Goal: Information Seeking & Learning: Learn about a topic

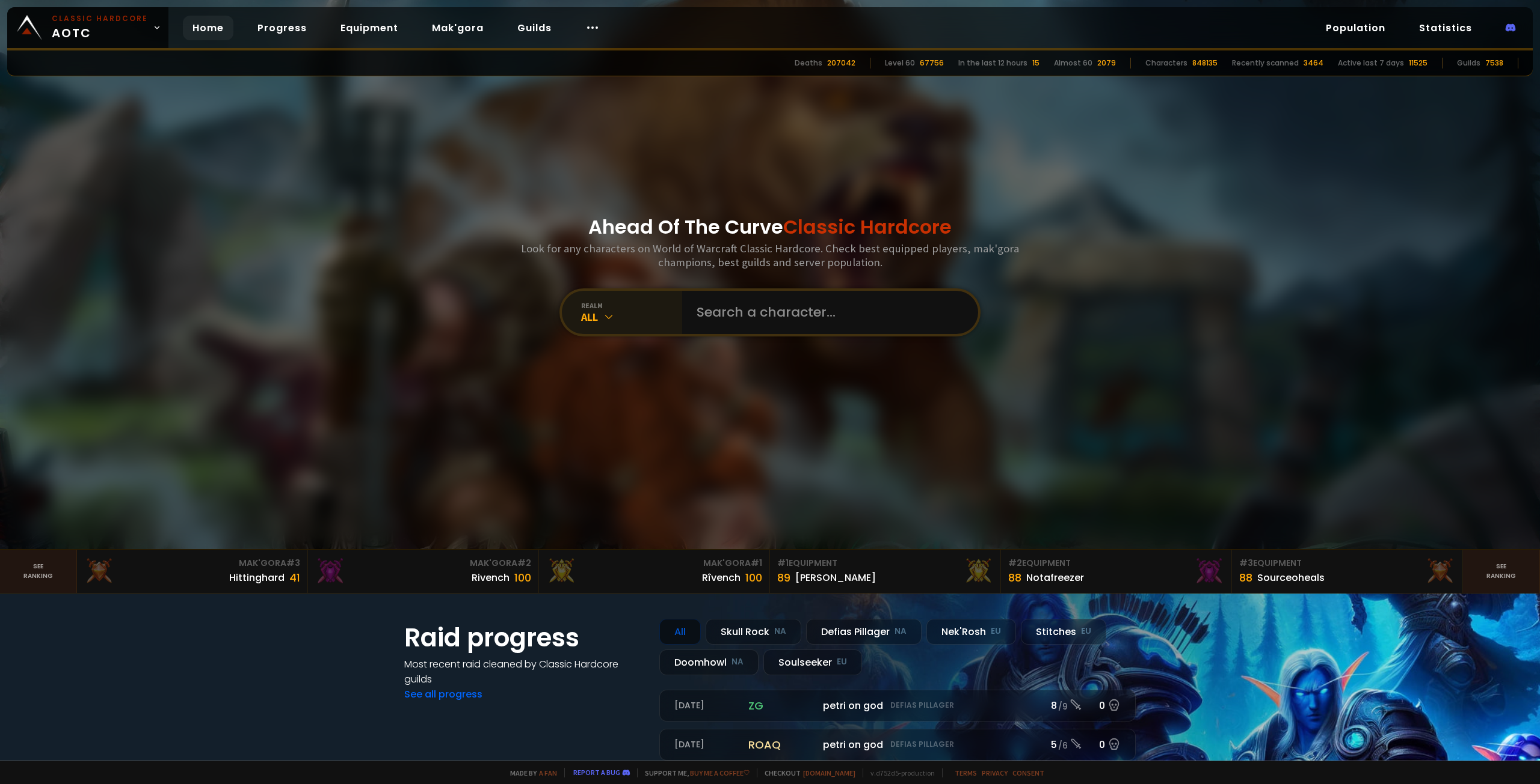
click at [609, 313] on icon at bounding box center [609, 317] width 12 height 12
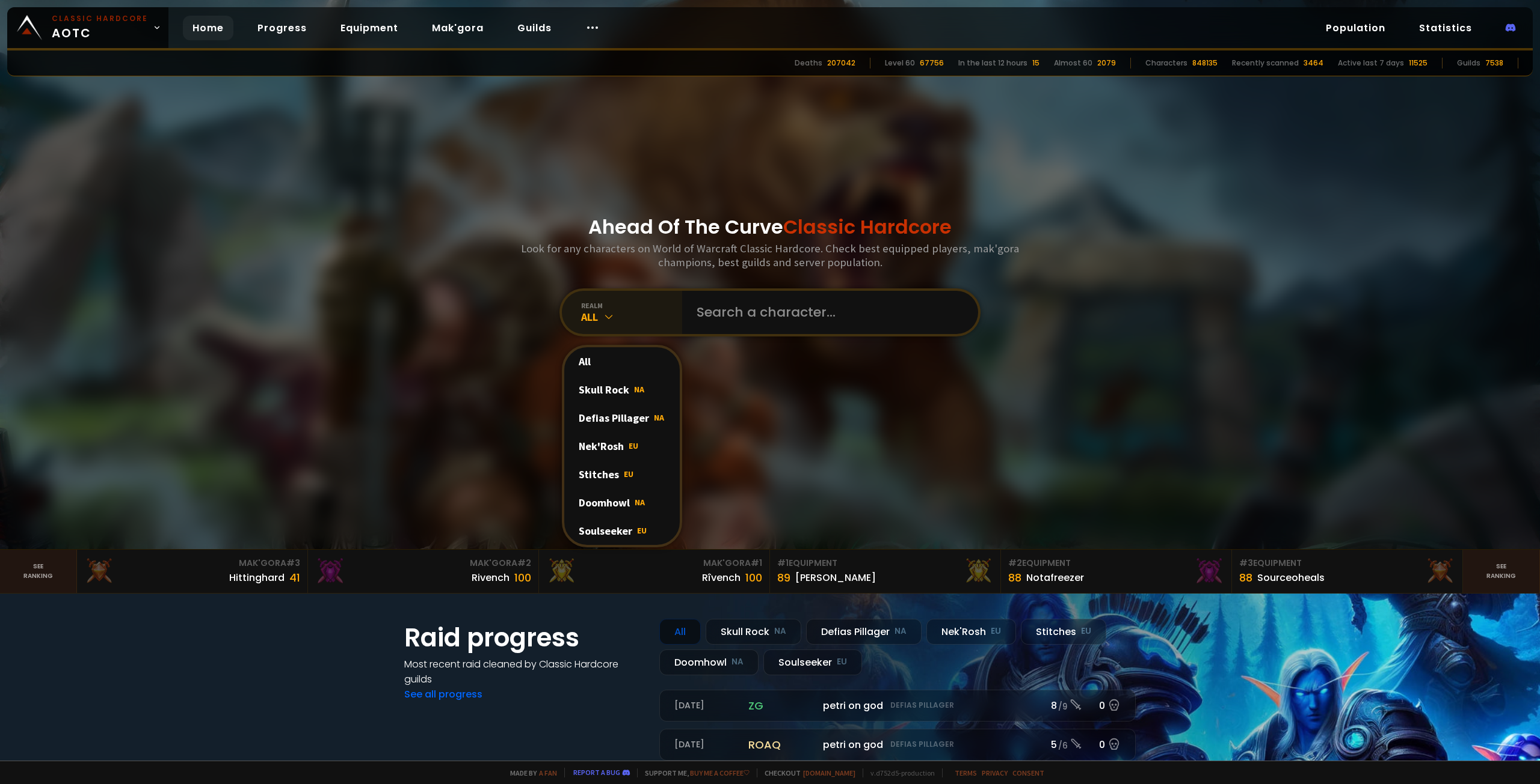
click at [609, 313] on icon at bounding box center [609, 317] width 12 height 12
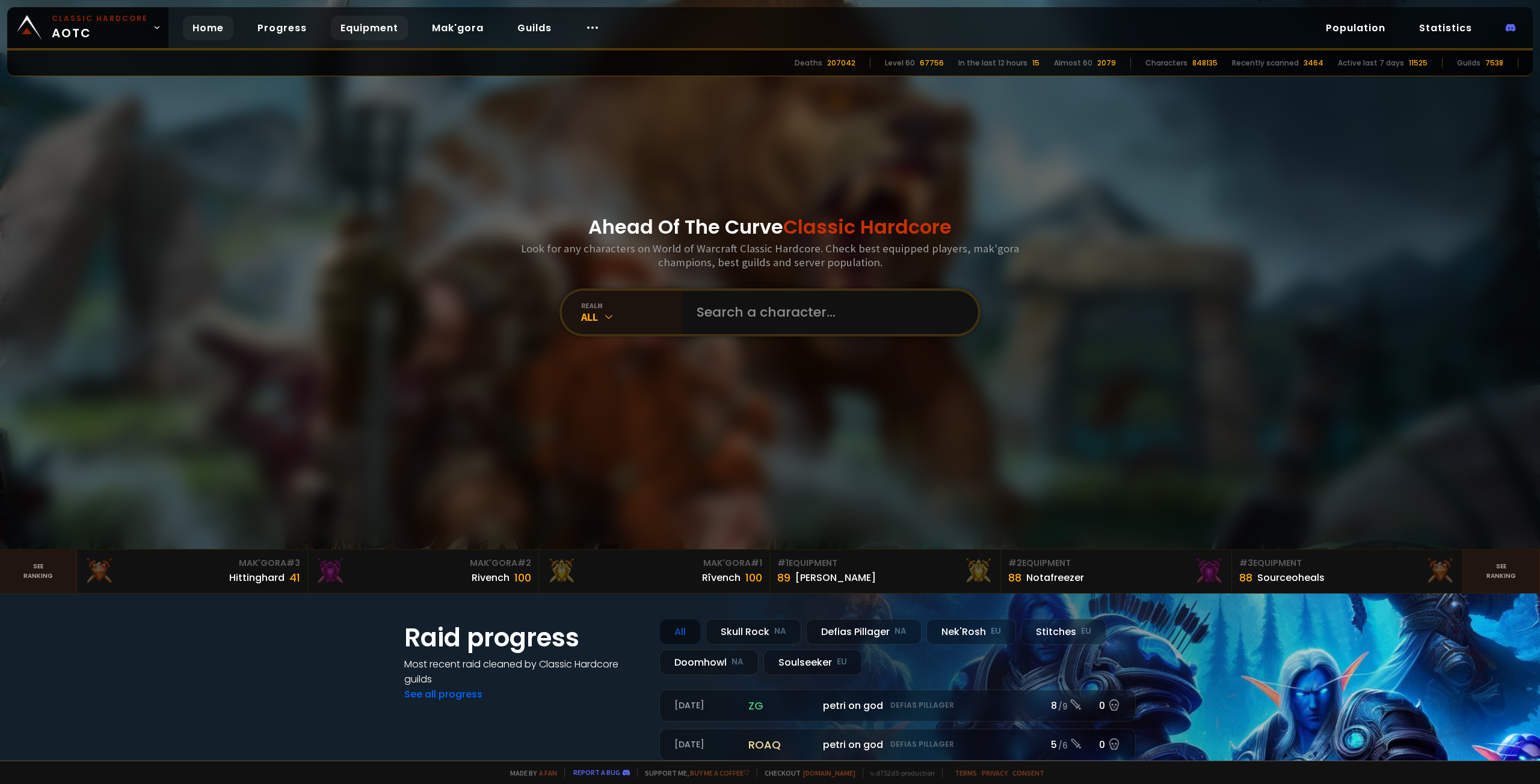
click at [362, 28] on link "Equipment" at bounding box center [368, 28] width 77 height 25
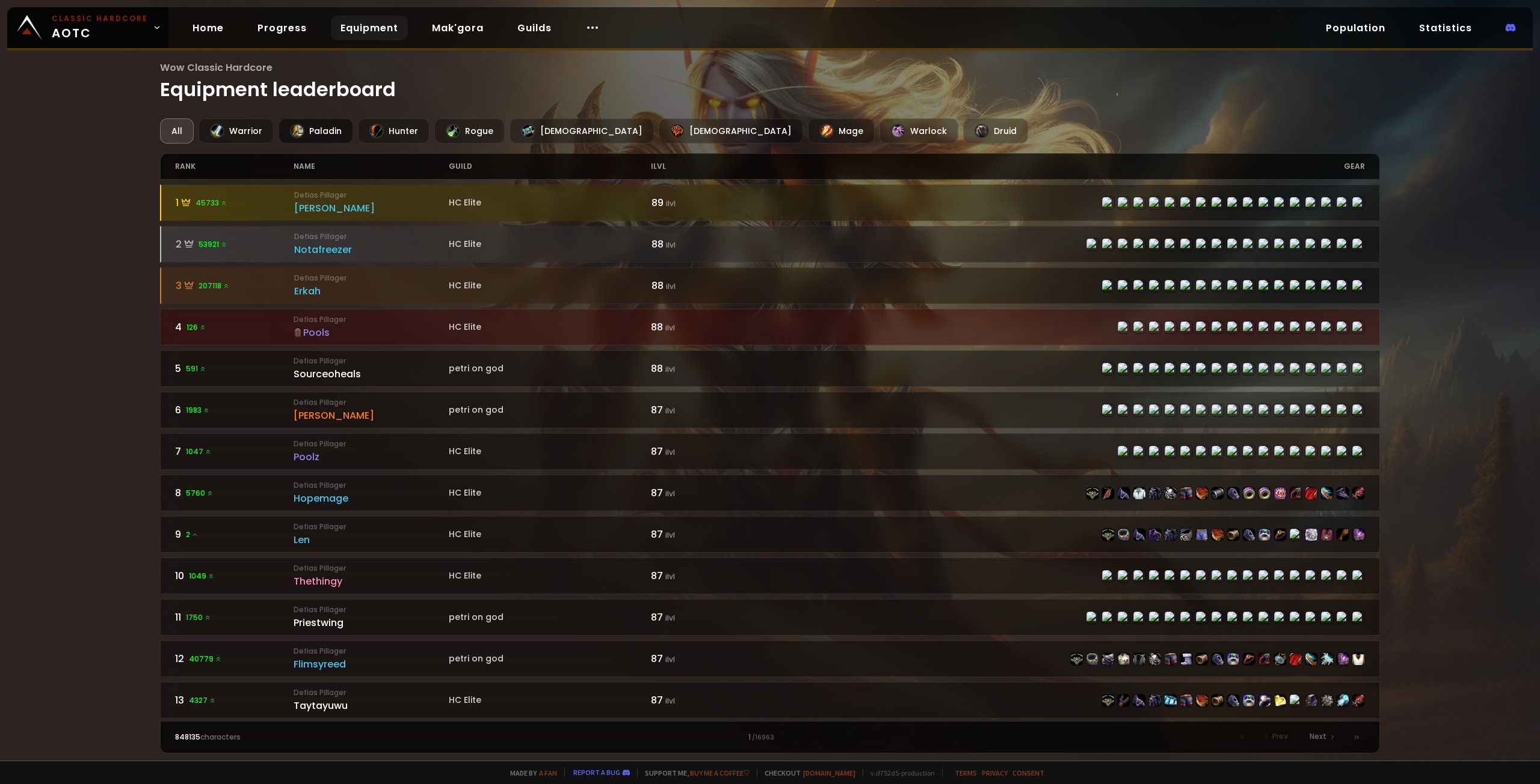
click at [327, 136] on div "Paladin" at bounding box center [315, 131] width 75 height 25
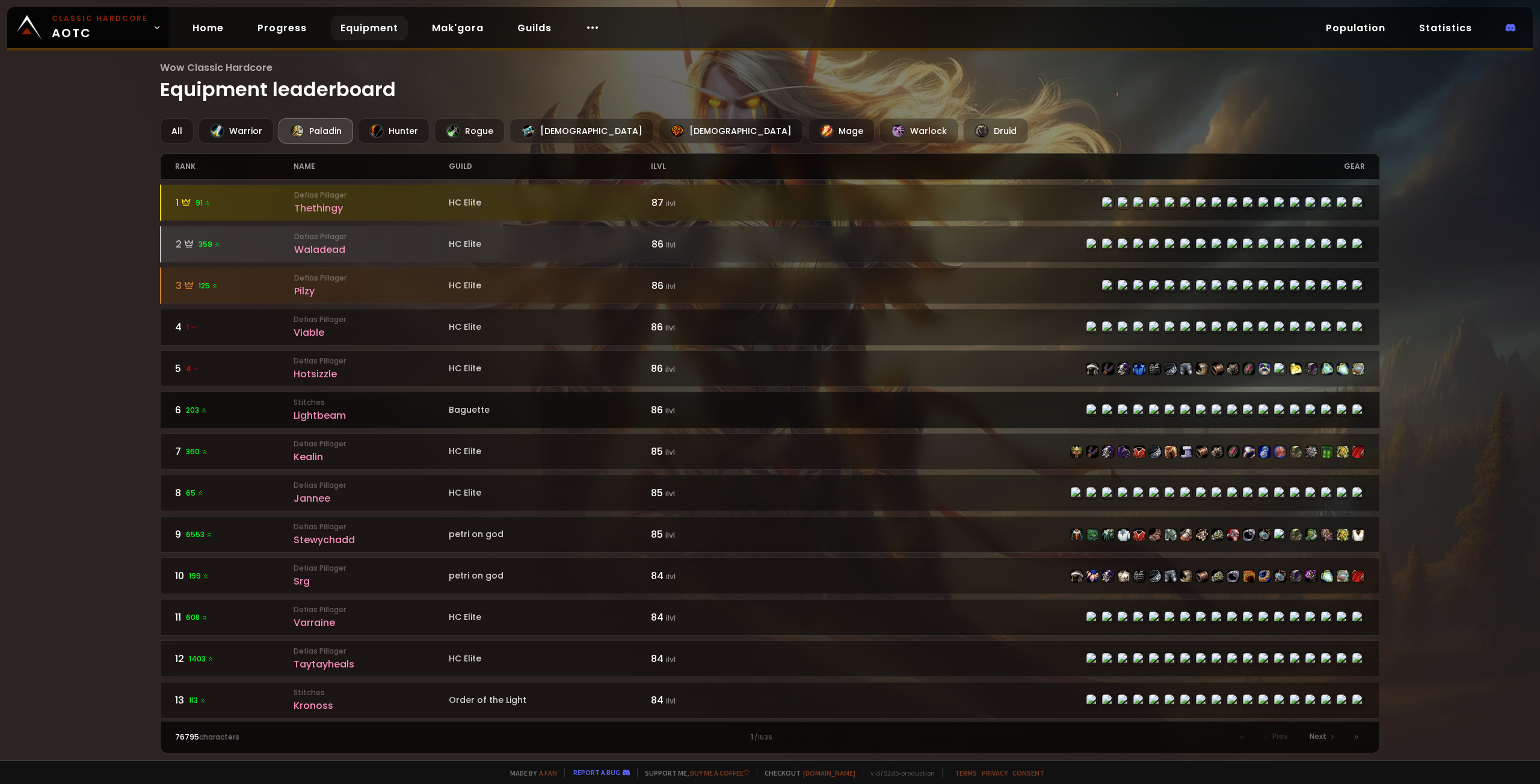
click at [337, 313] on small "Stitches" at bounding box center [370, 402] width 155 height 11
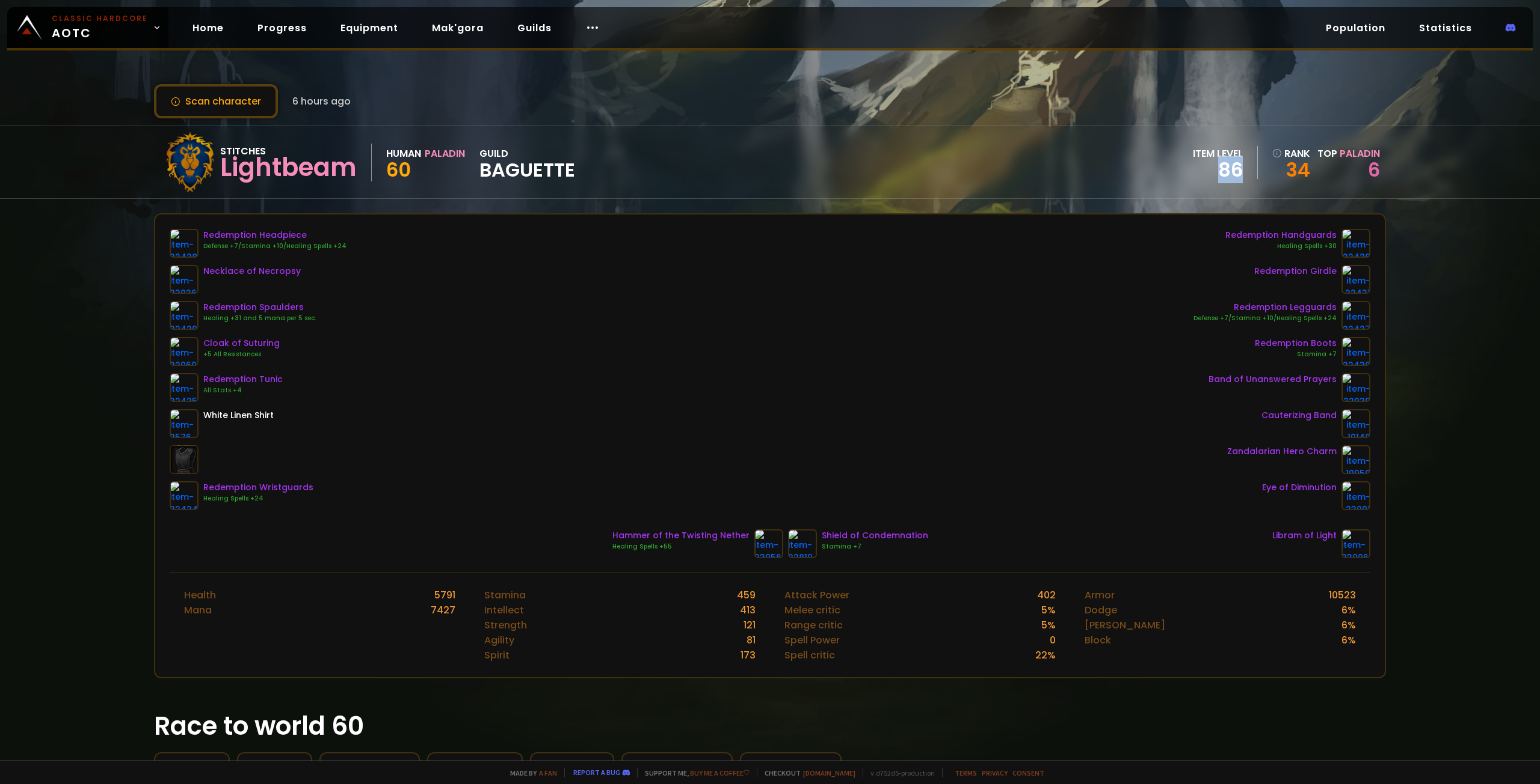
drag, startPoint x: 1208, startPoint y: 168, endPoint x: 1237, endPoint y: 168, distance: 29.0
click at [787, 168] on div "item level 86" at bounding box center [1225, 162] width 65 height 33
click at [585, 169] on div "Stitches Lightbeam Human Paladin 60 guild Baguette item level 86 rank 34 Top Pa…" at bounding box center [770, 163] width 1232 height 72
drag, startPoint x: 483, startPoint y: 168, endPoint x: 678, endPoint y: 183, distance: 195.6
click at [678, 183] on div "Stitches Lightbeam Human Paladin 60 guild Baguette item level 86 rank 34 Top Pa…" at bounding box center [770, 163] width 1232 height 72
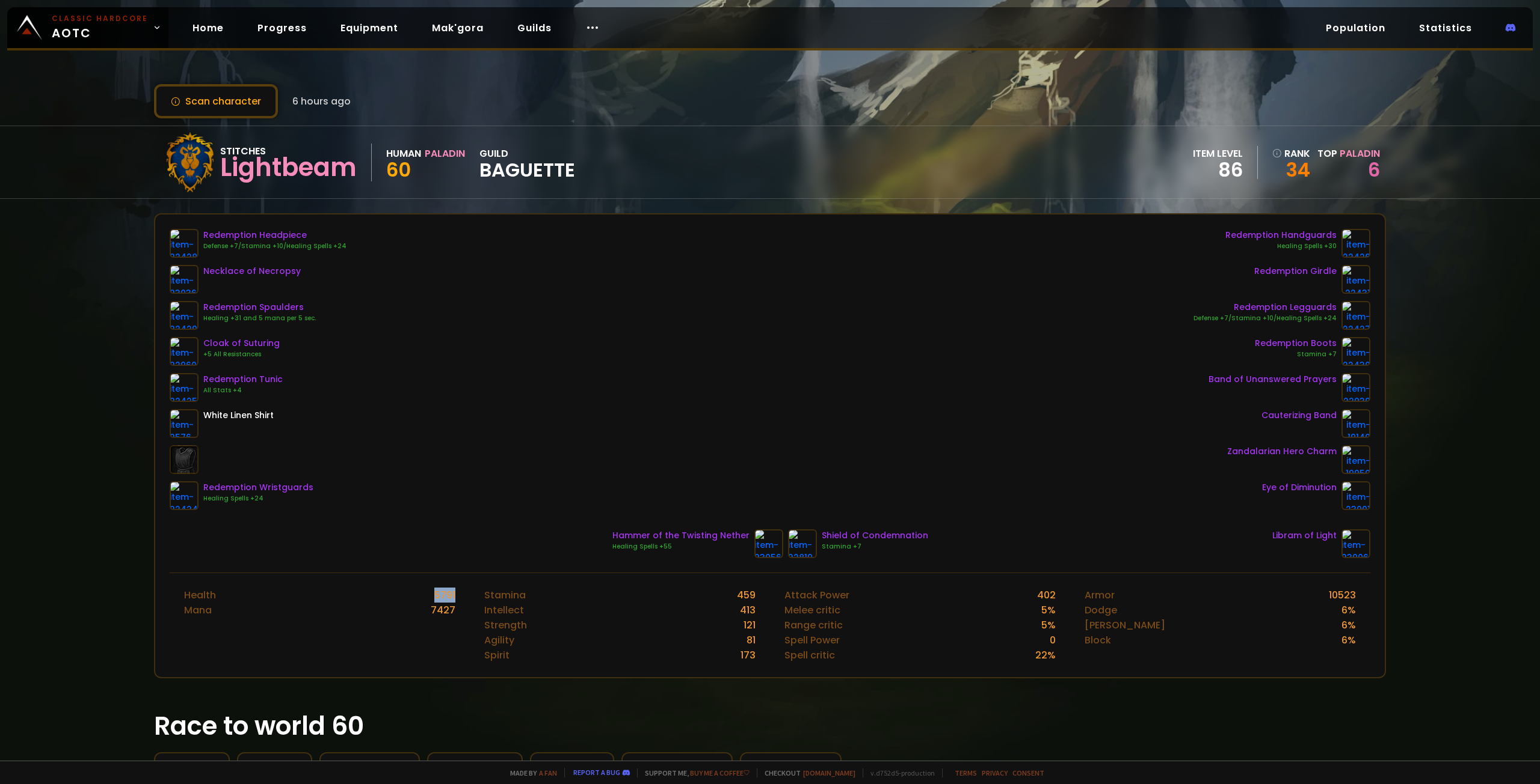
drag, startPoint x: 431, startPoint y: 595, endPoint x: 462, endPoint y: 595, distance: 31.0
click at [462, 313] on div "Health 5791 Mana 7427" at bounding box center [319, 625] width 300 height 104
